Goal: Task Accomplishment & Management: Use online tool/utility

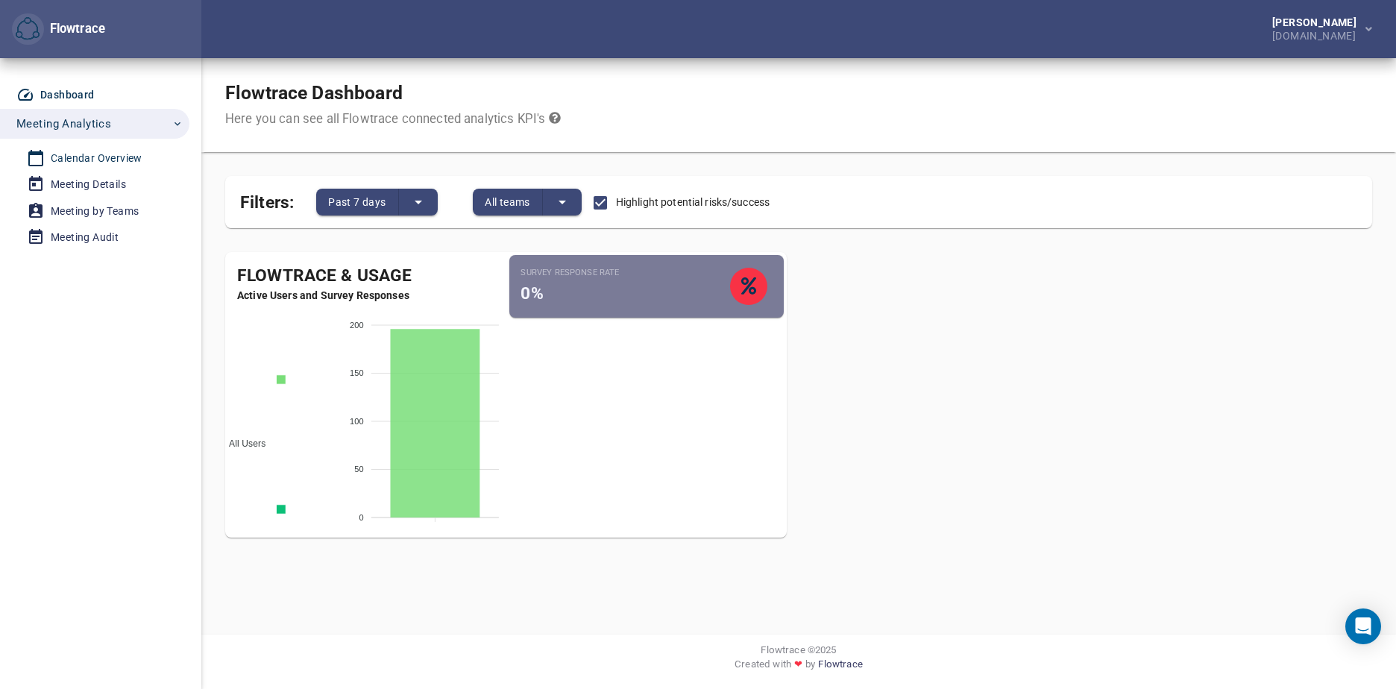
click at [110, 154] on div "Calendar Overview" at bounding box center [97, 158] width 92 height 19
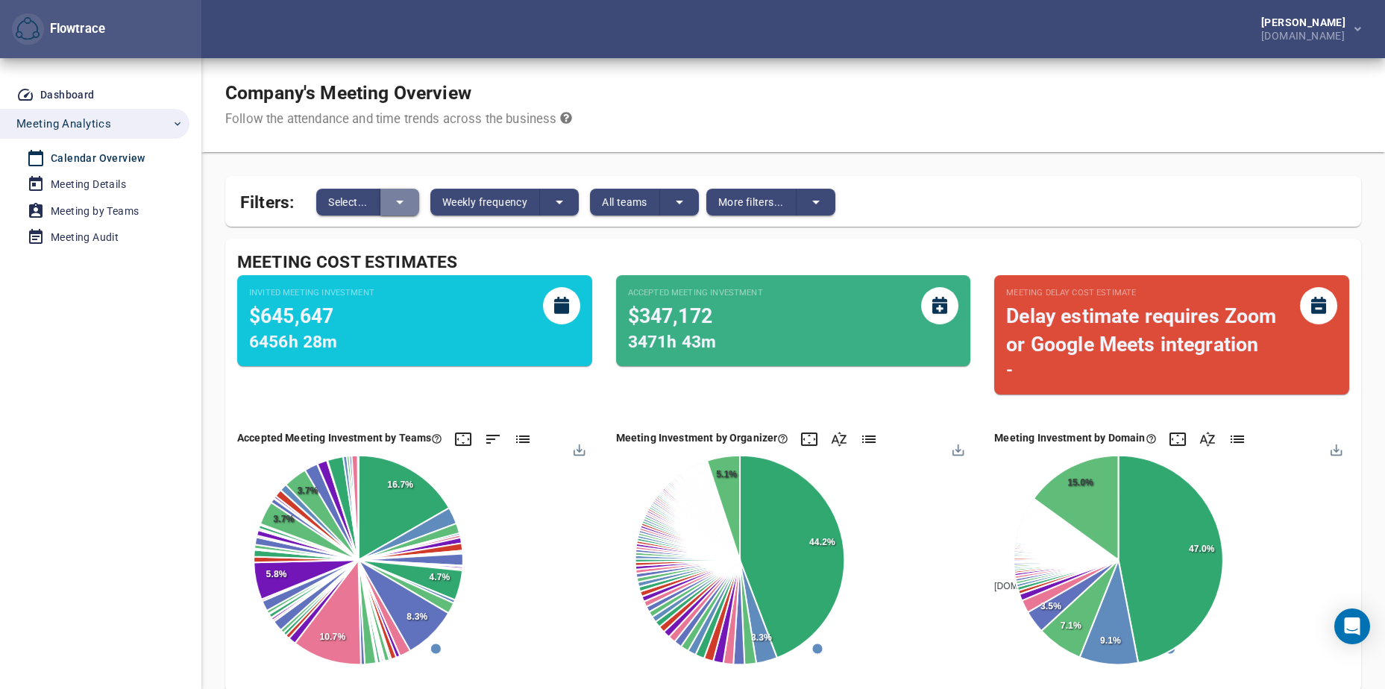
click at [410, 202] on button "split button" at bounding box center [399, 202] width 39 height 27
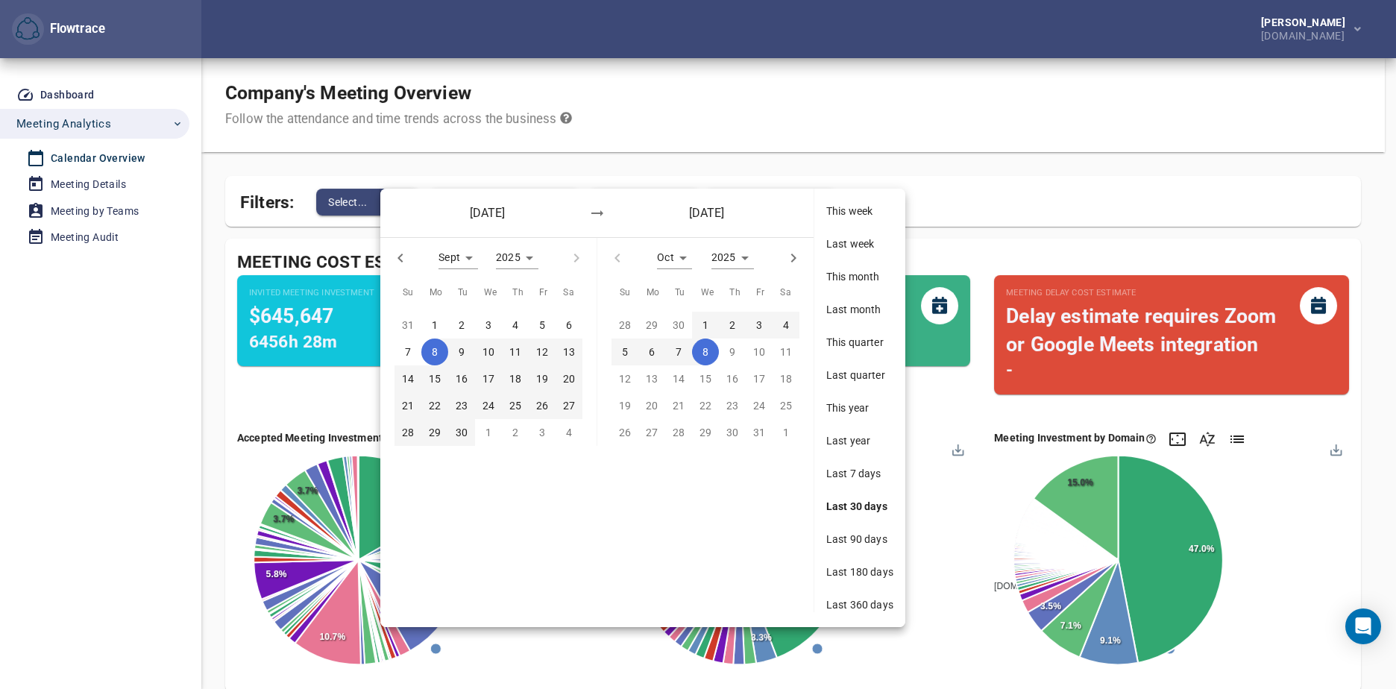
click at [410, 202] on div "[DATE] [DATE]" at bounding box center [596, 213] width 433 height 48
click at [510, 142] on div at bounding box center [698, 344] width 1396 height 689
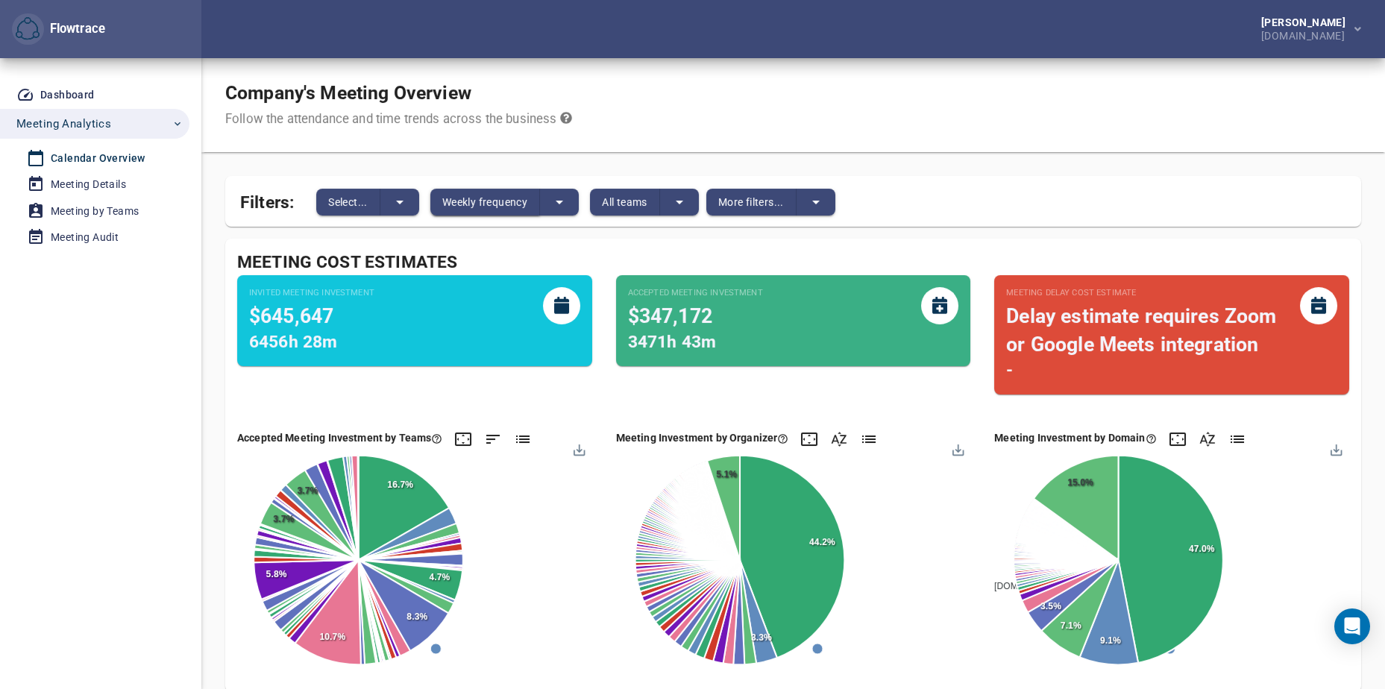
click at [507, 198] on span "Weekly frequency" at bounding box center [484, 202] width 85 height 18
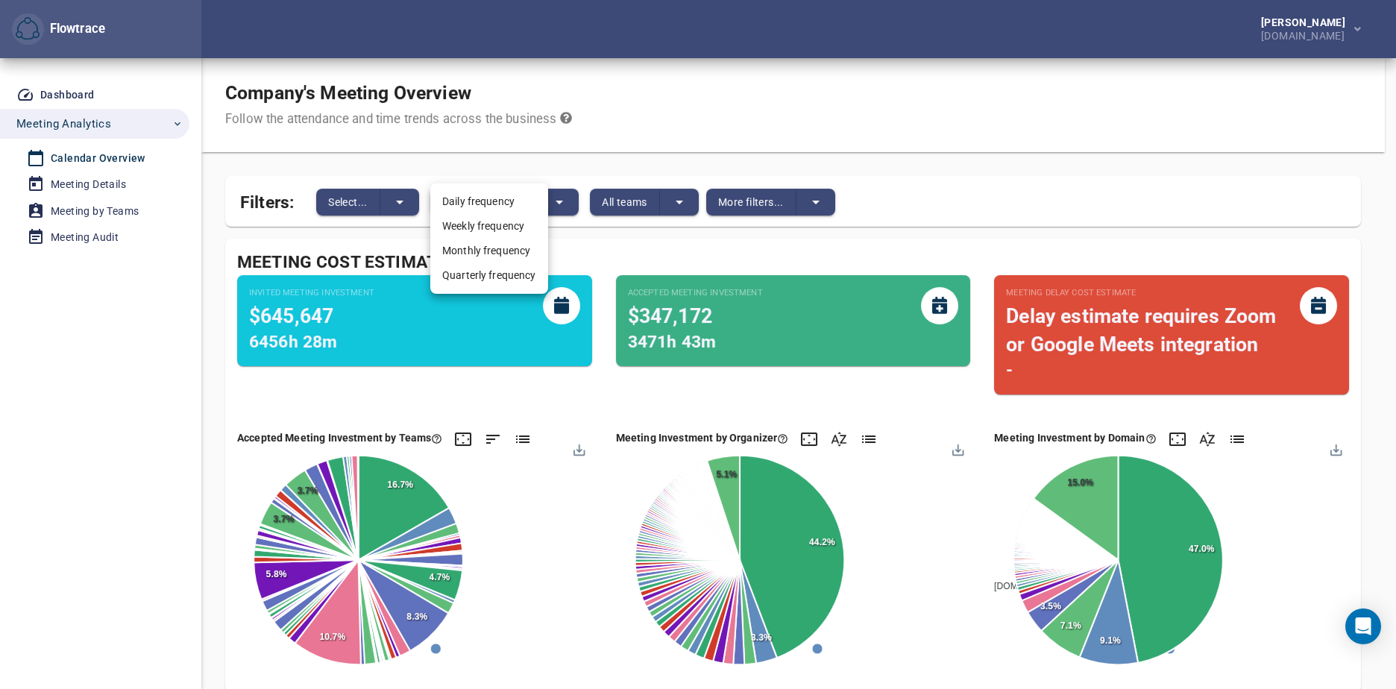
click at [617, 157] on div at bounding box center [698, 344] width 1396 height 689
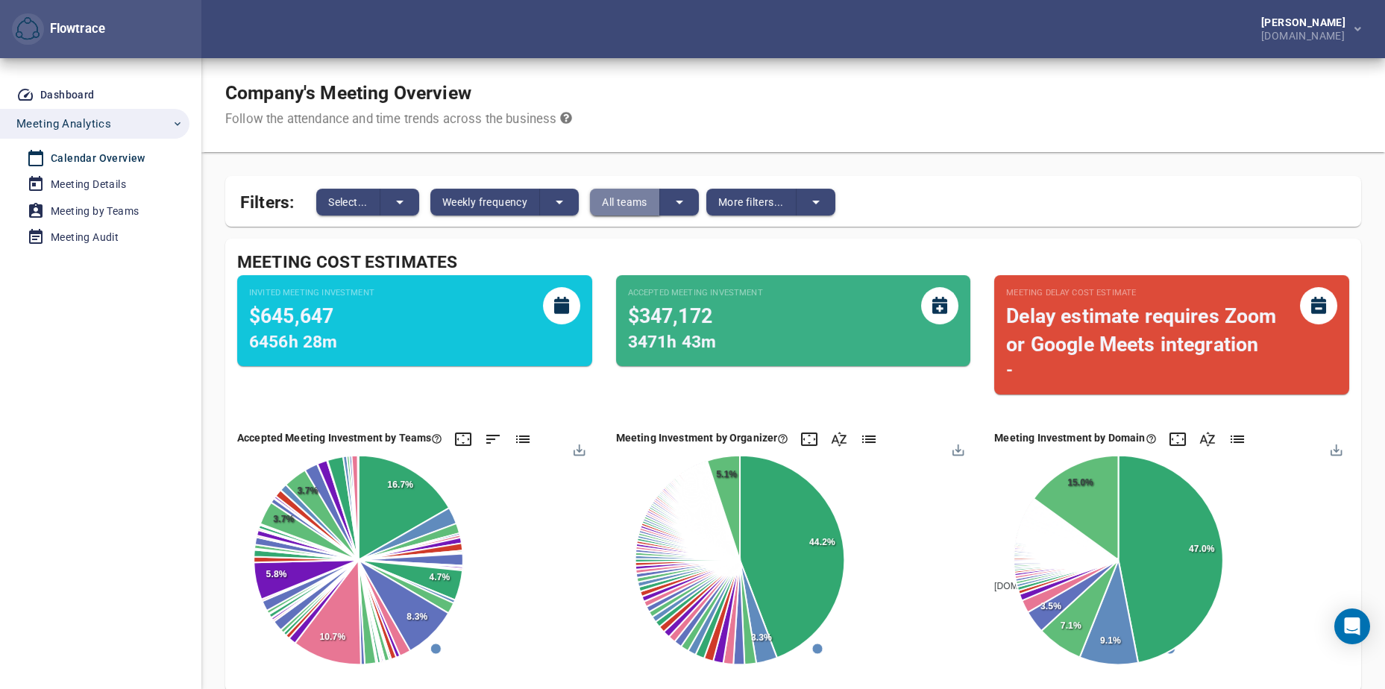
click at [632, 204] on span "All teams" at bounding box center [624, 202] width 45 height 18
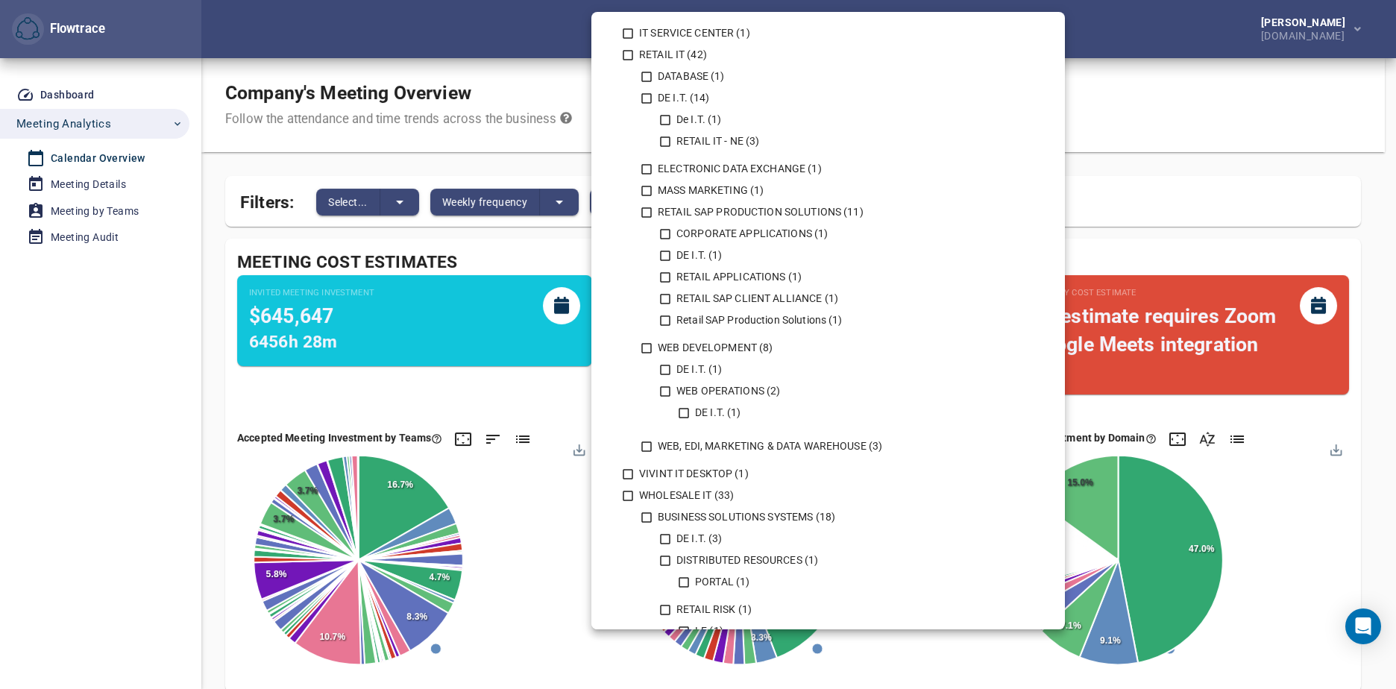
scroll to position [1464, 0]
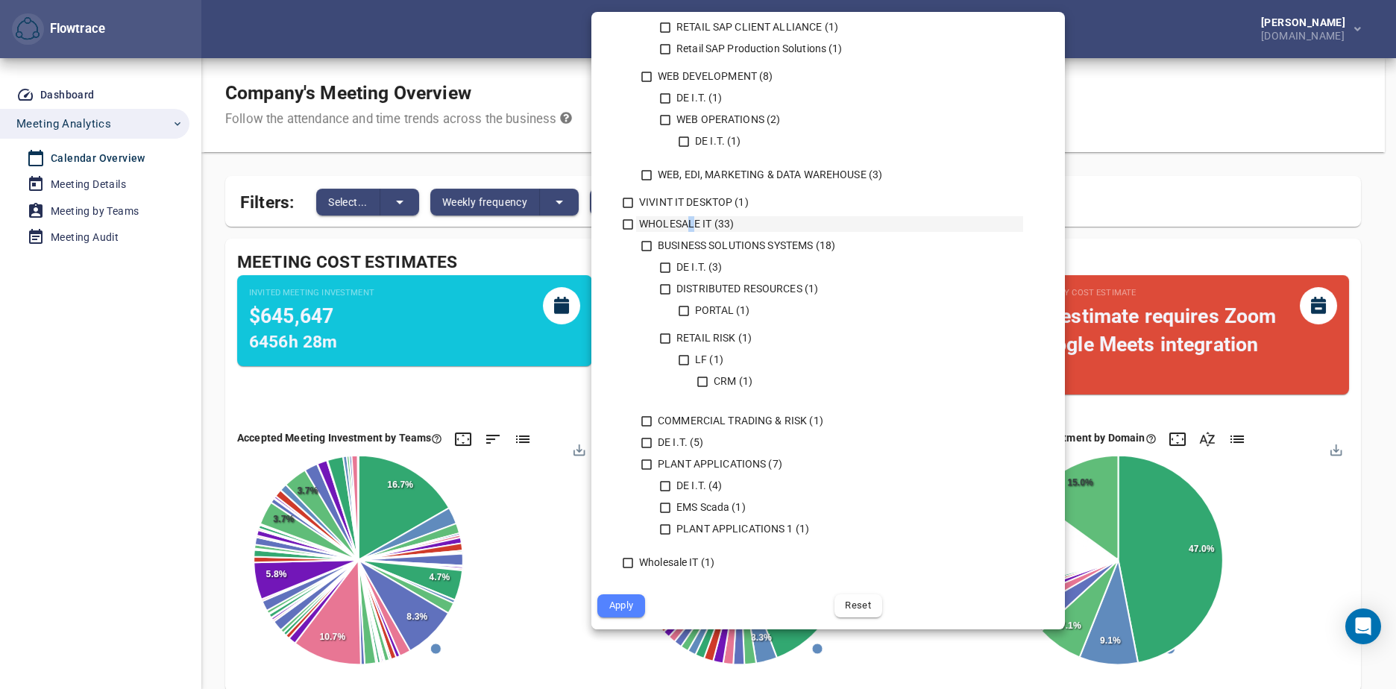
click at [692, 219] on div "WHOLESALE IT (33)" at bounding box center [829, 224] width 387 height 16
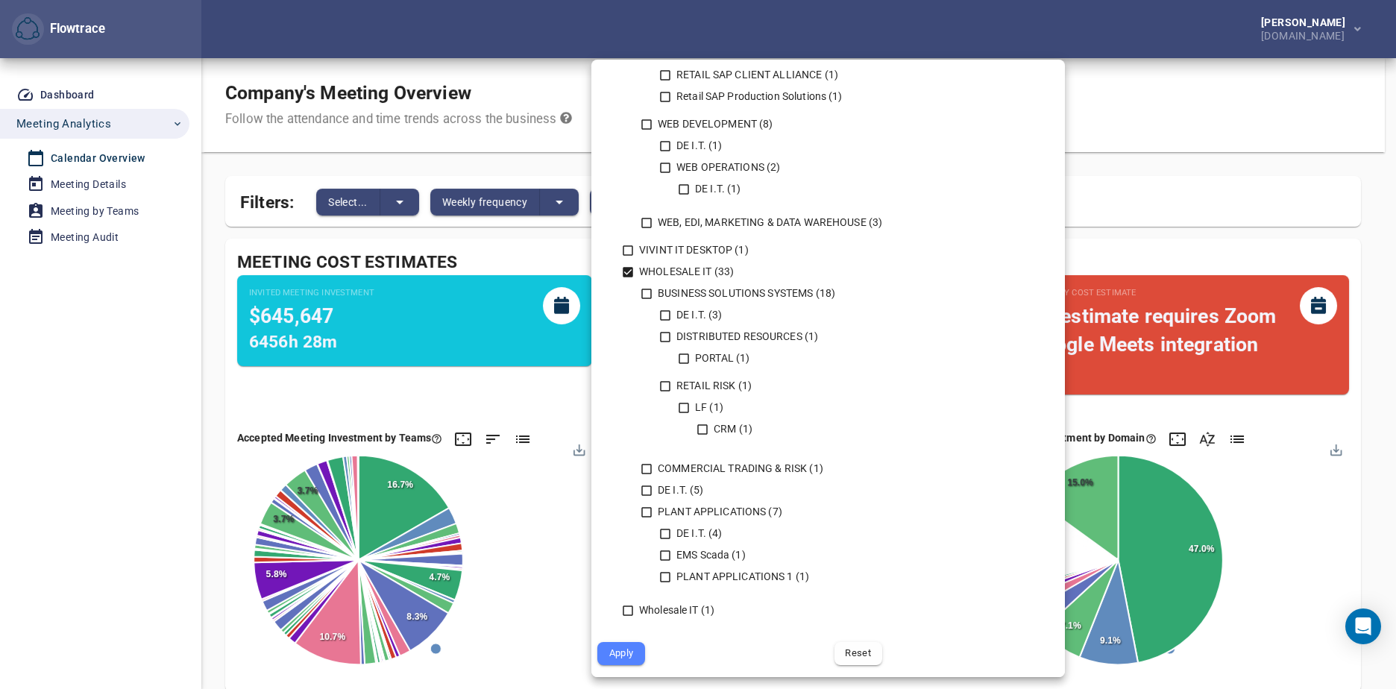
drag, startPoint x: 692, startPoint y: 219, endPoint x: 682, endPoint y: 280, distance: 61.9
click at [682, 280] on div "BUSINESS SOLUTIONS SYSTEMS (18) DE I.T. (3) DISTRIBUTED RESOURCES (1) PORTAL (1…" at bounding box center [829, 438] width 388 height 317
click at [629, 276] on icon at bounding box center [628, 272] width 10 height 10
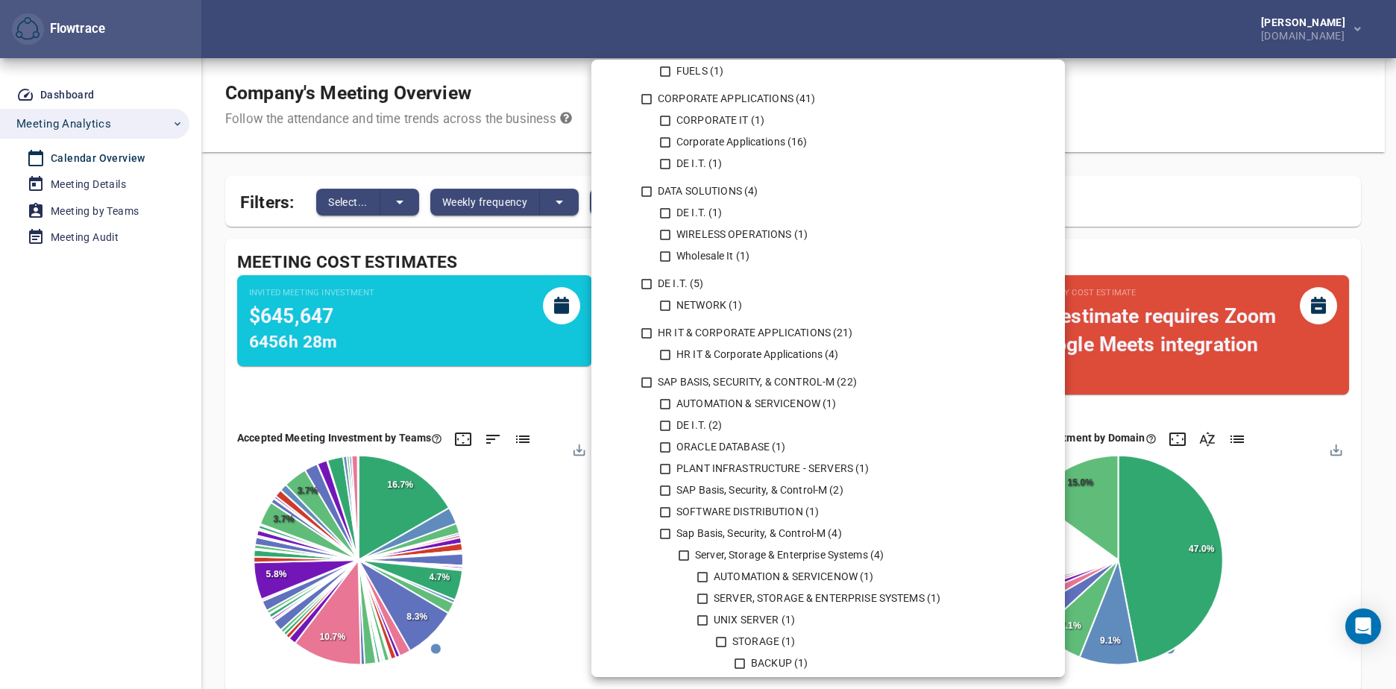
scroll to position [0, 0]
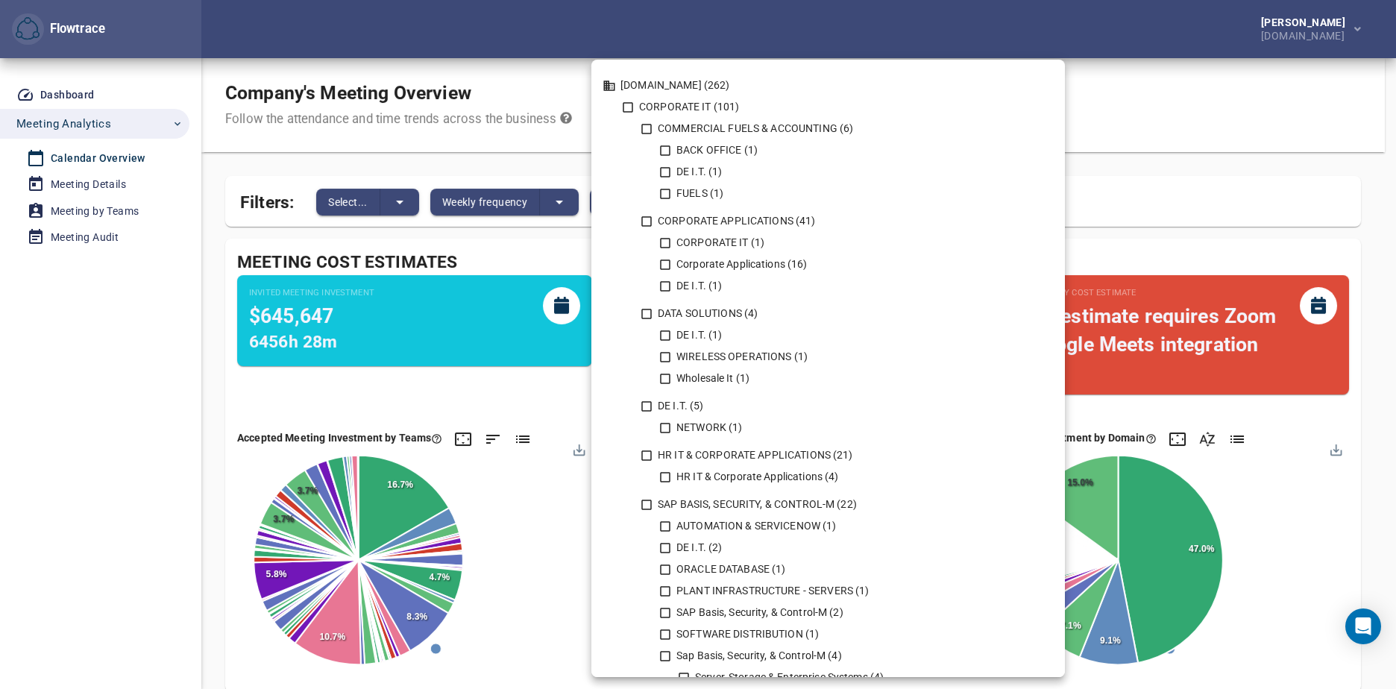
click at [615, 22] on div at bounding box center [698, 344] width 1396 height 689
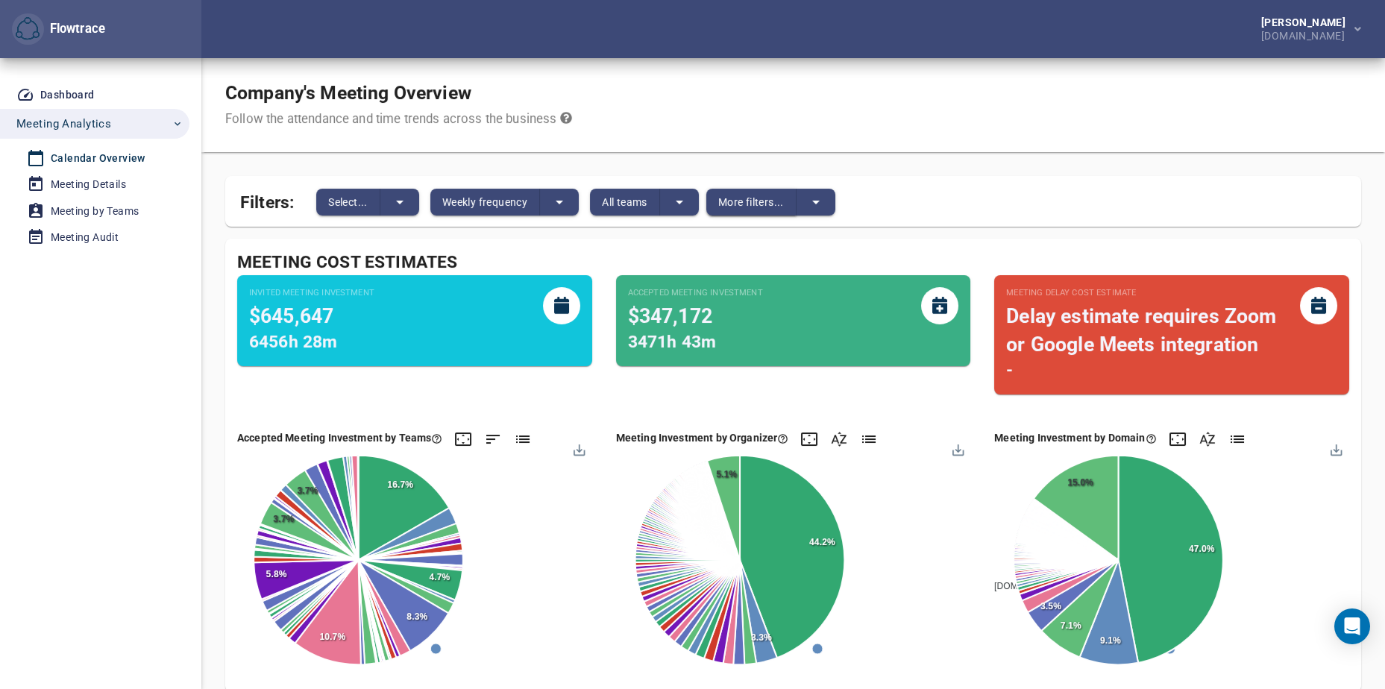
click at [758, 204] on span "More filters..." at bounding box center [751, 202] width 66 height 18
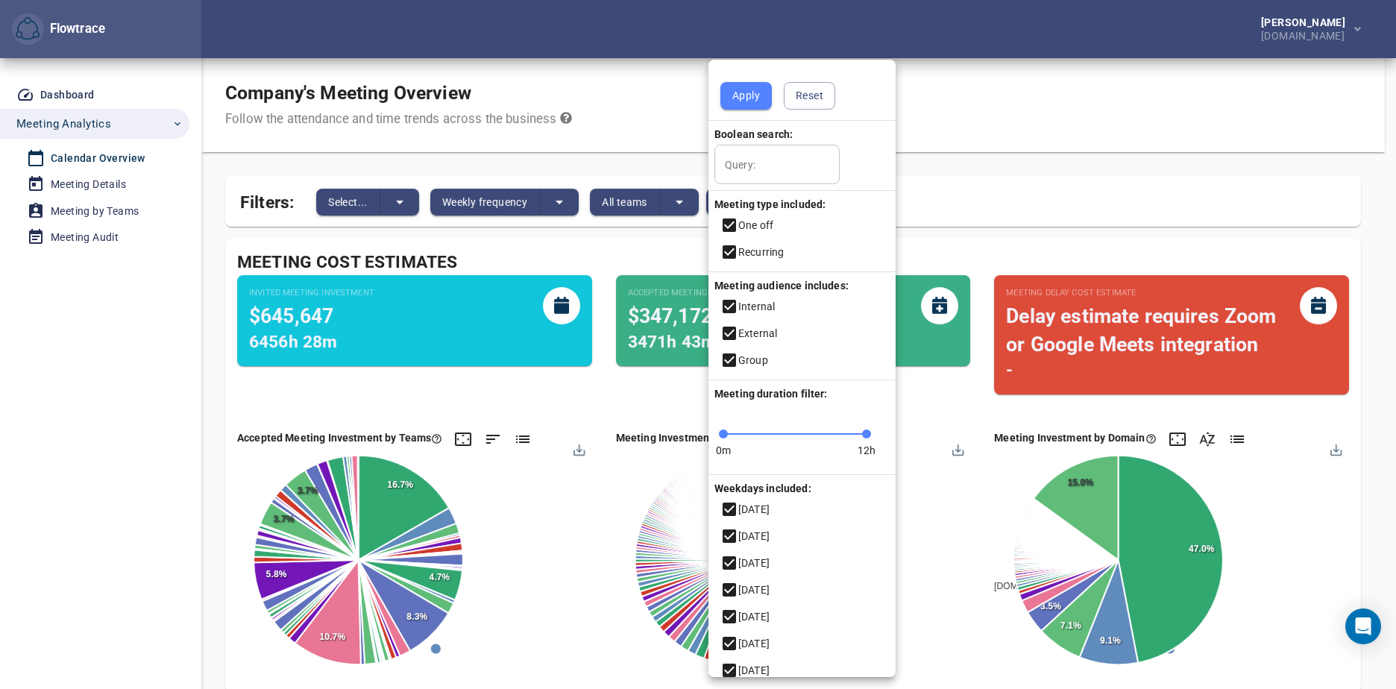
click at [1030, 155] on div at bounding box center [698, 344] width 1396 height 689
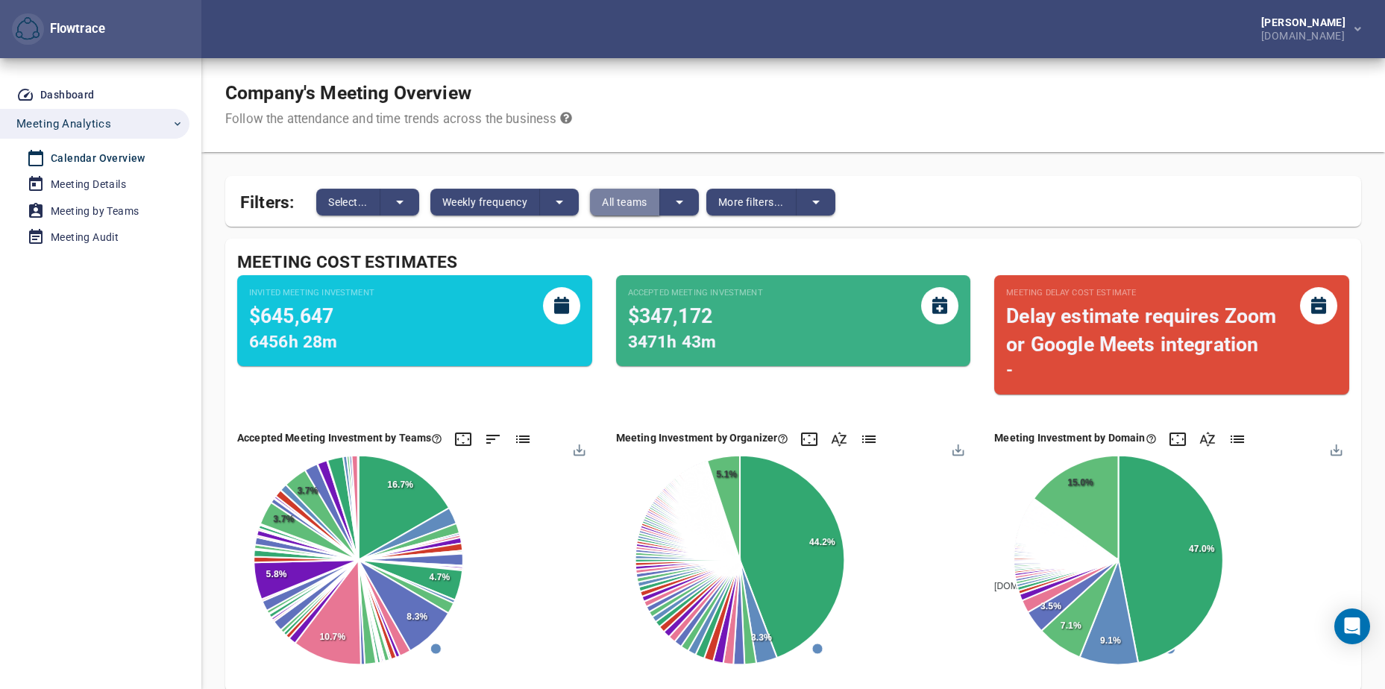
click at [642, 212] on button "All teams" at bounding box center [625, 202] width 70 height 27
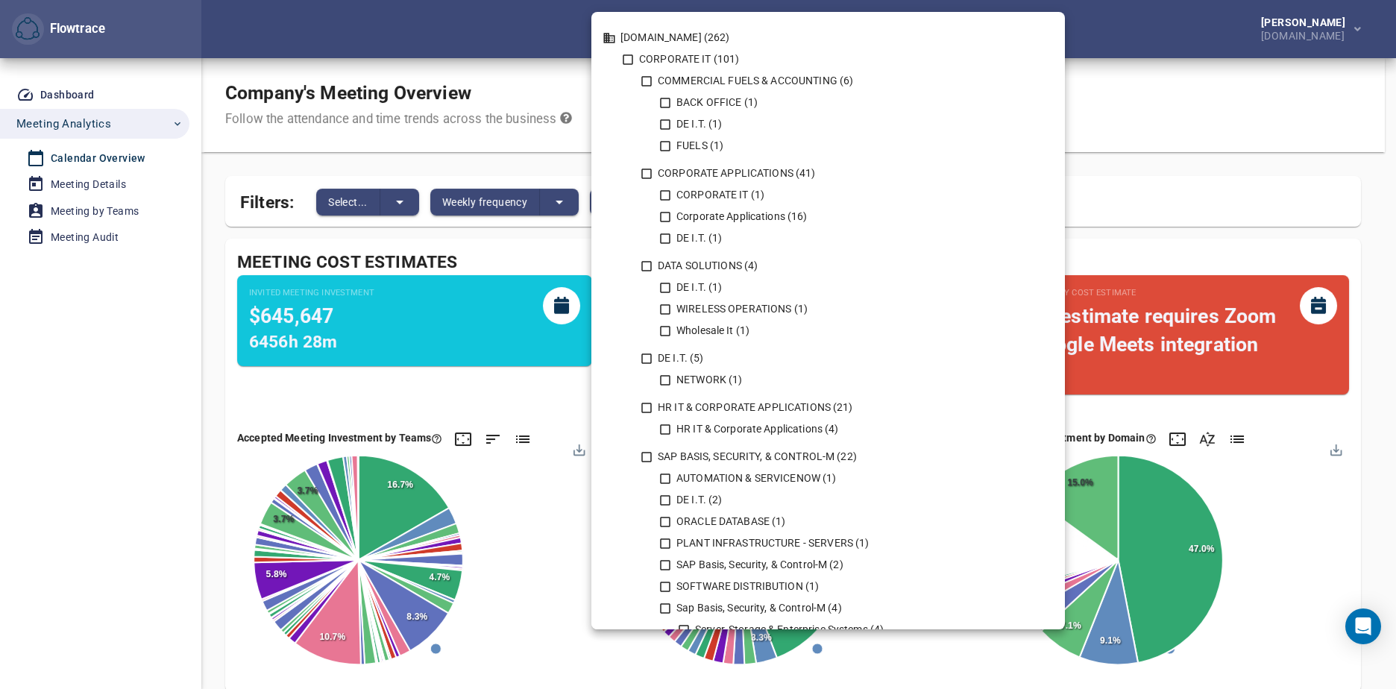
click at [134, 298] on div at bounding box center [698, 344] width 1396 height 689
